Goal: Check status

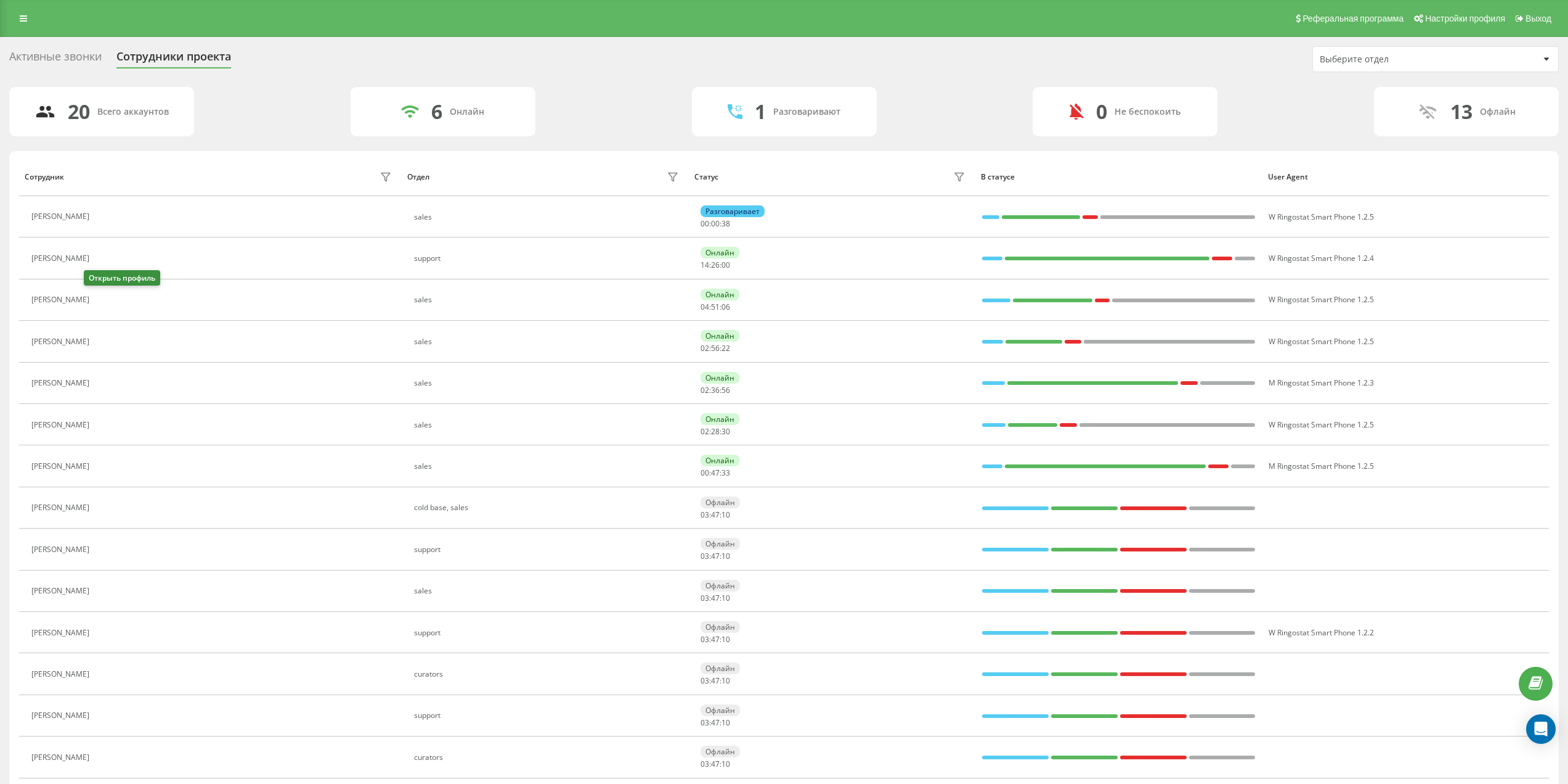
click at [98, 301] on icon at bounding box center [103, 300] width 10 height 10
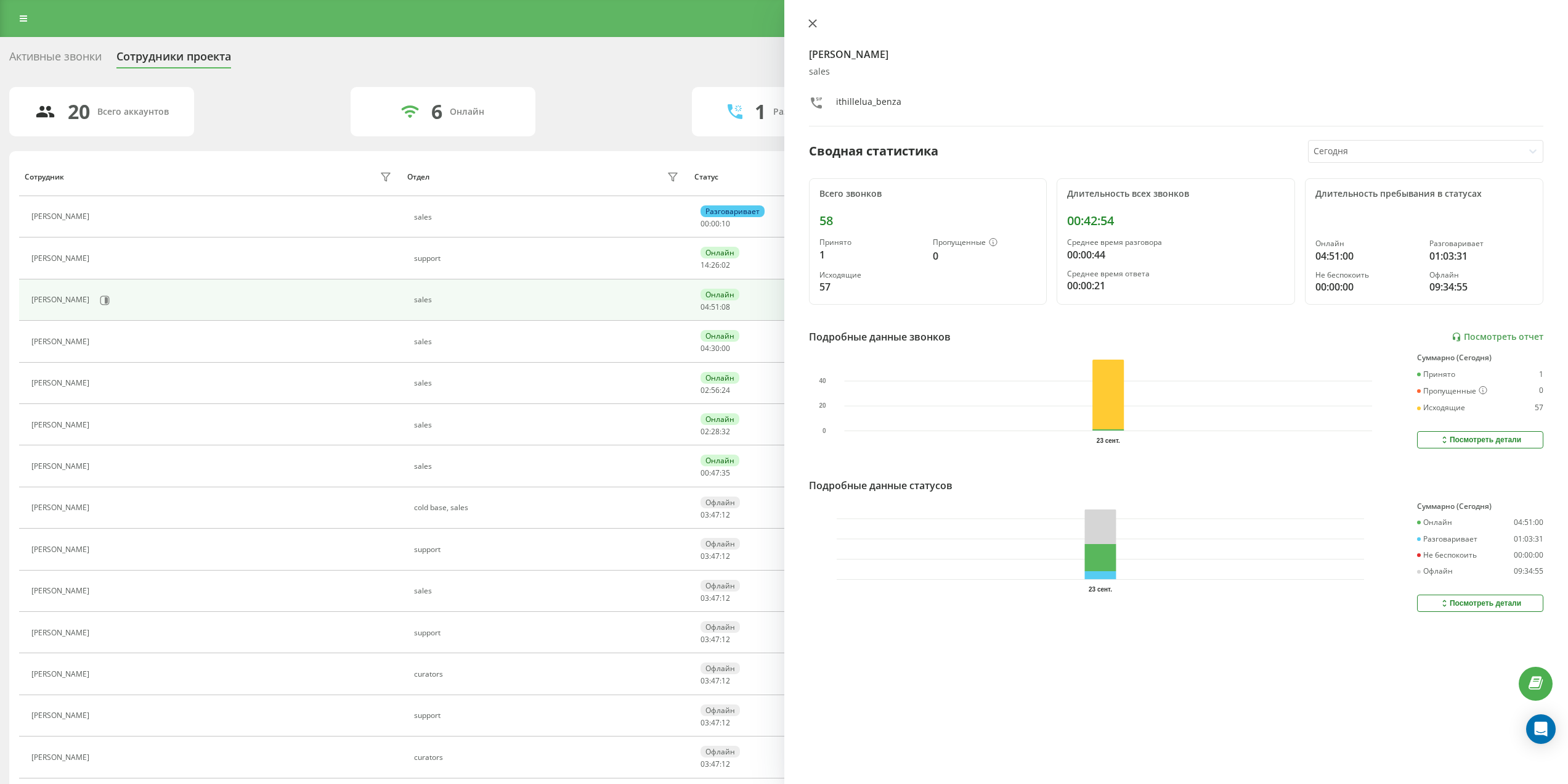
click at [812, 23] on icon at bounding box center [812, 23] width 7 height 7
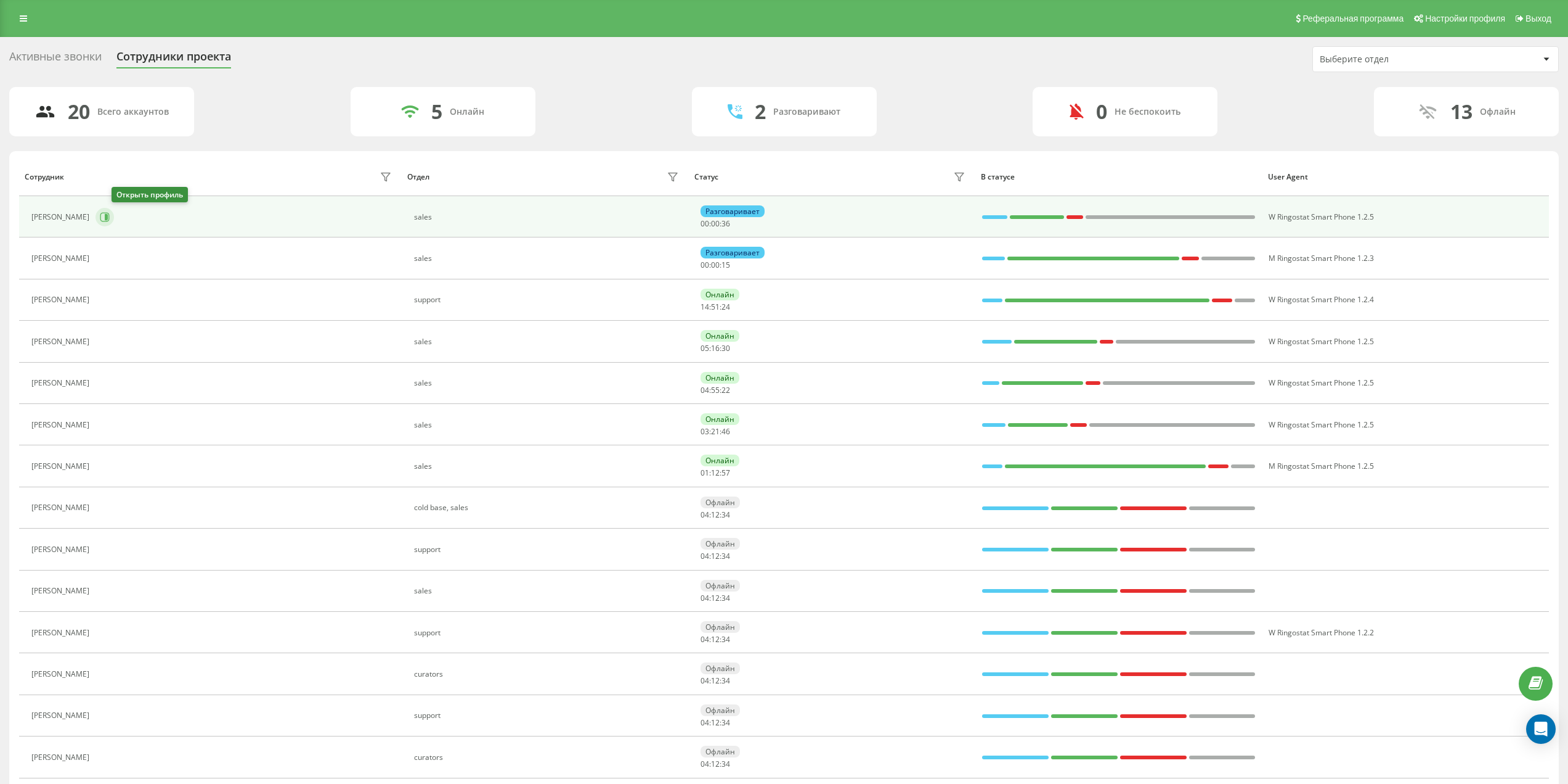
click at [110, 219] on icon at bounding box center [104, 217] width 10 height 10
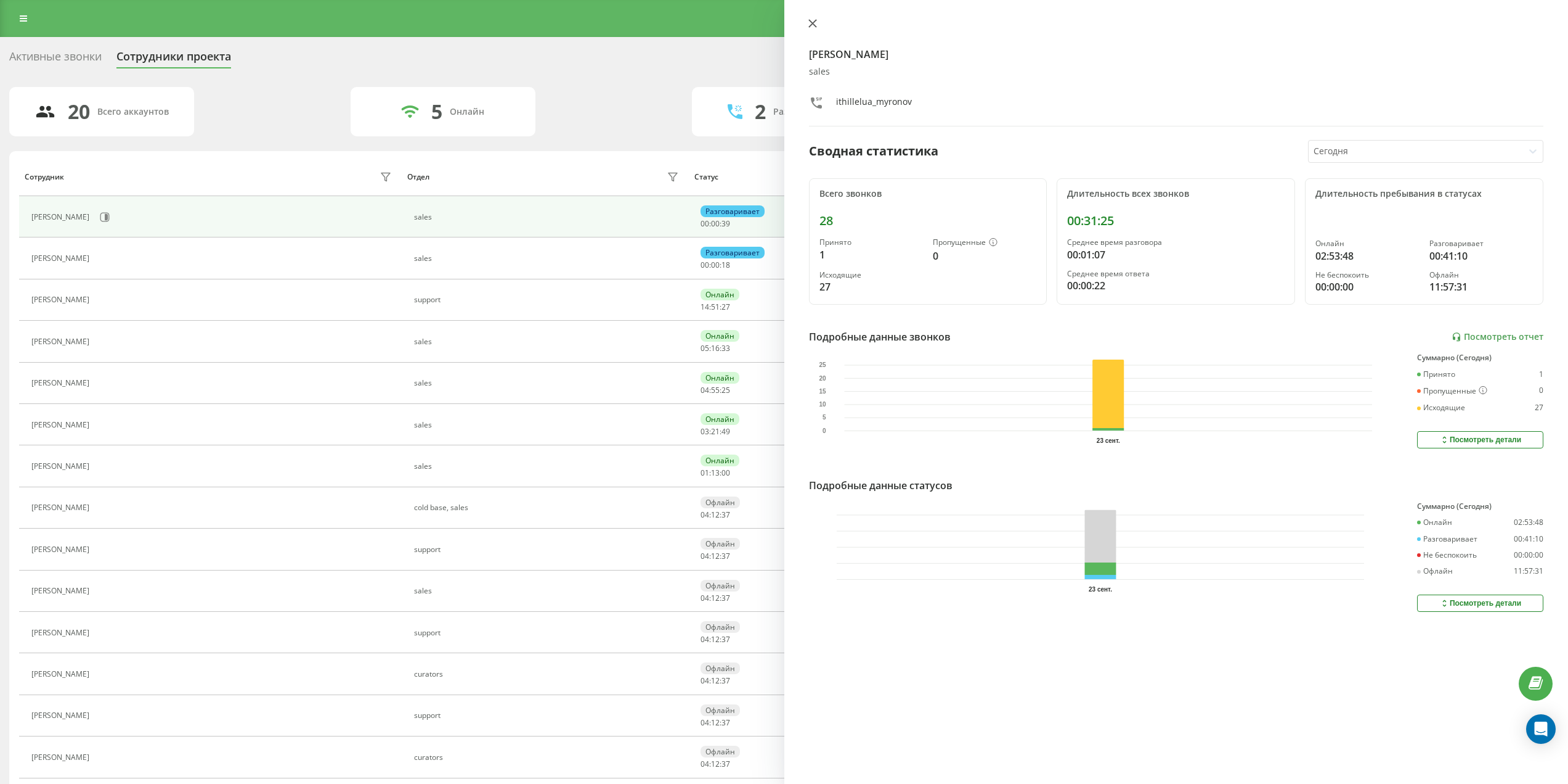
click at [819, 28] on button at bounding box center [813, 24] width 16 height 12
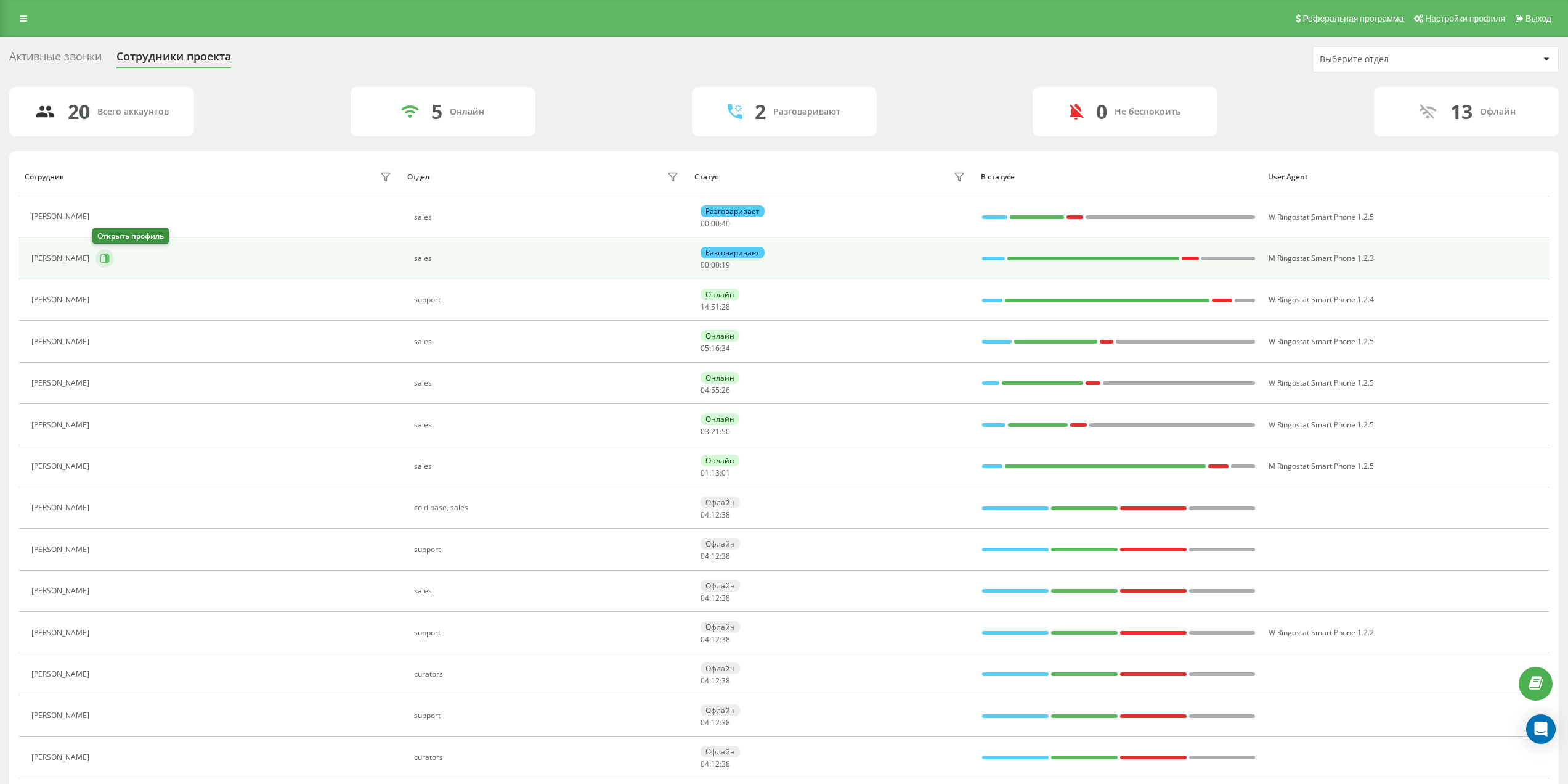
click at [101, 262] on icon at bounding box center [104, 258] width 10 height 10
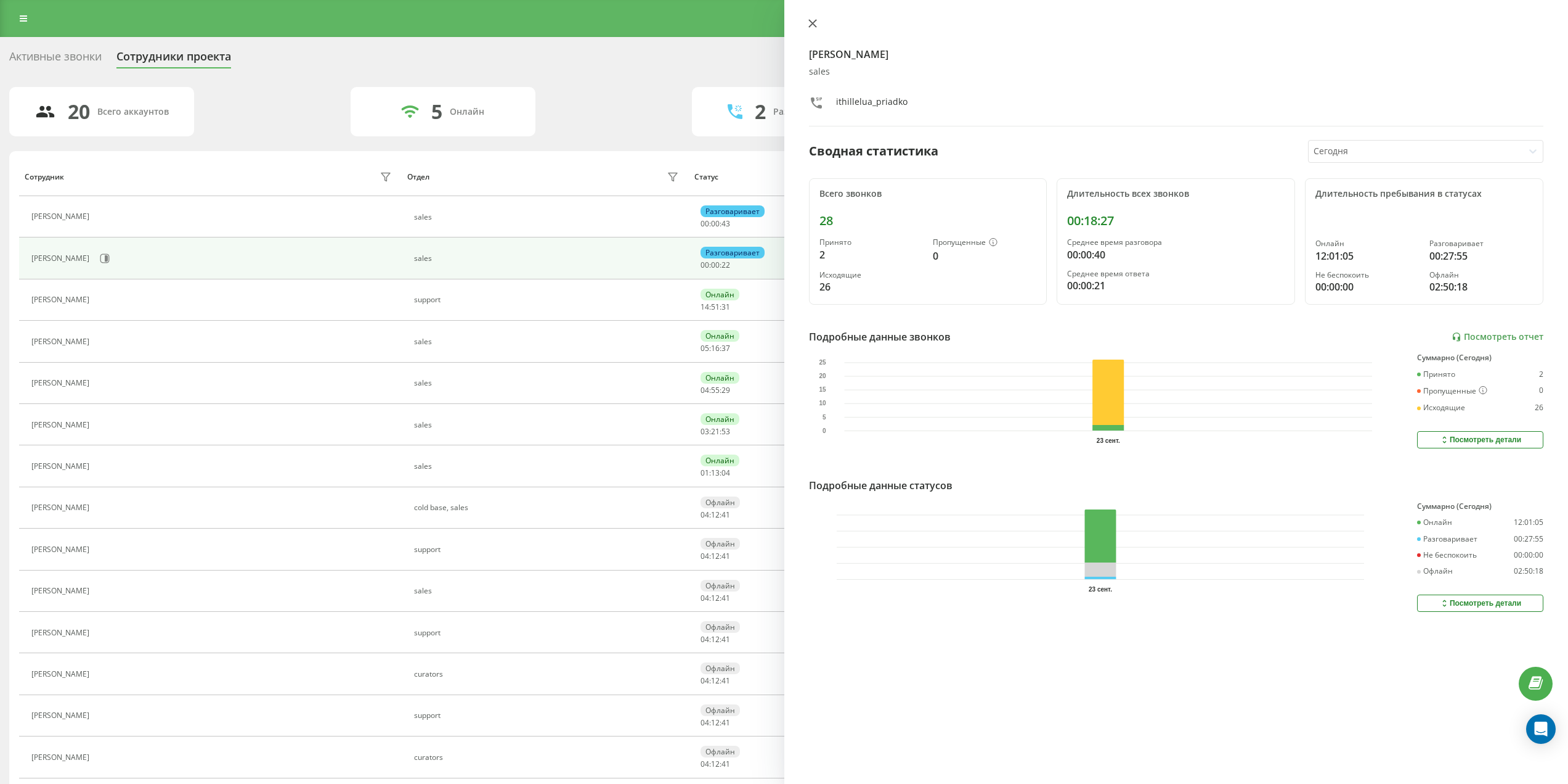
click at [809, 19] on icon at bounding box center [812, 23] width 9 height 9
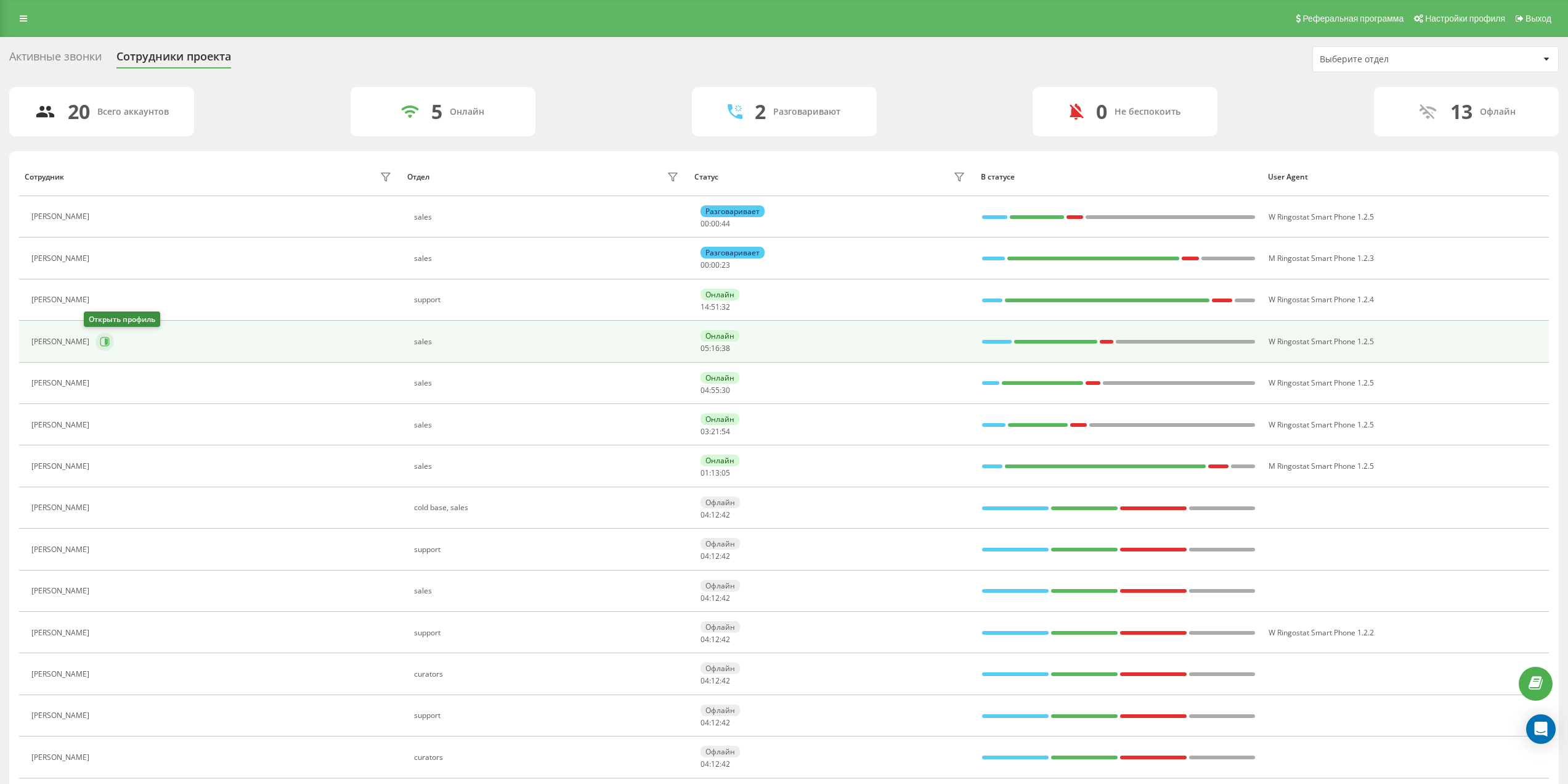
click at [100, 344] on icon at bounding box center [104, 341] width 10 height 10
